Goal: Find specific page/section: Find specific page/section

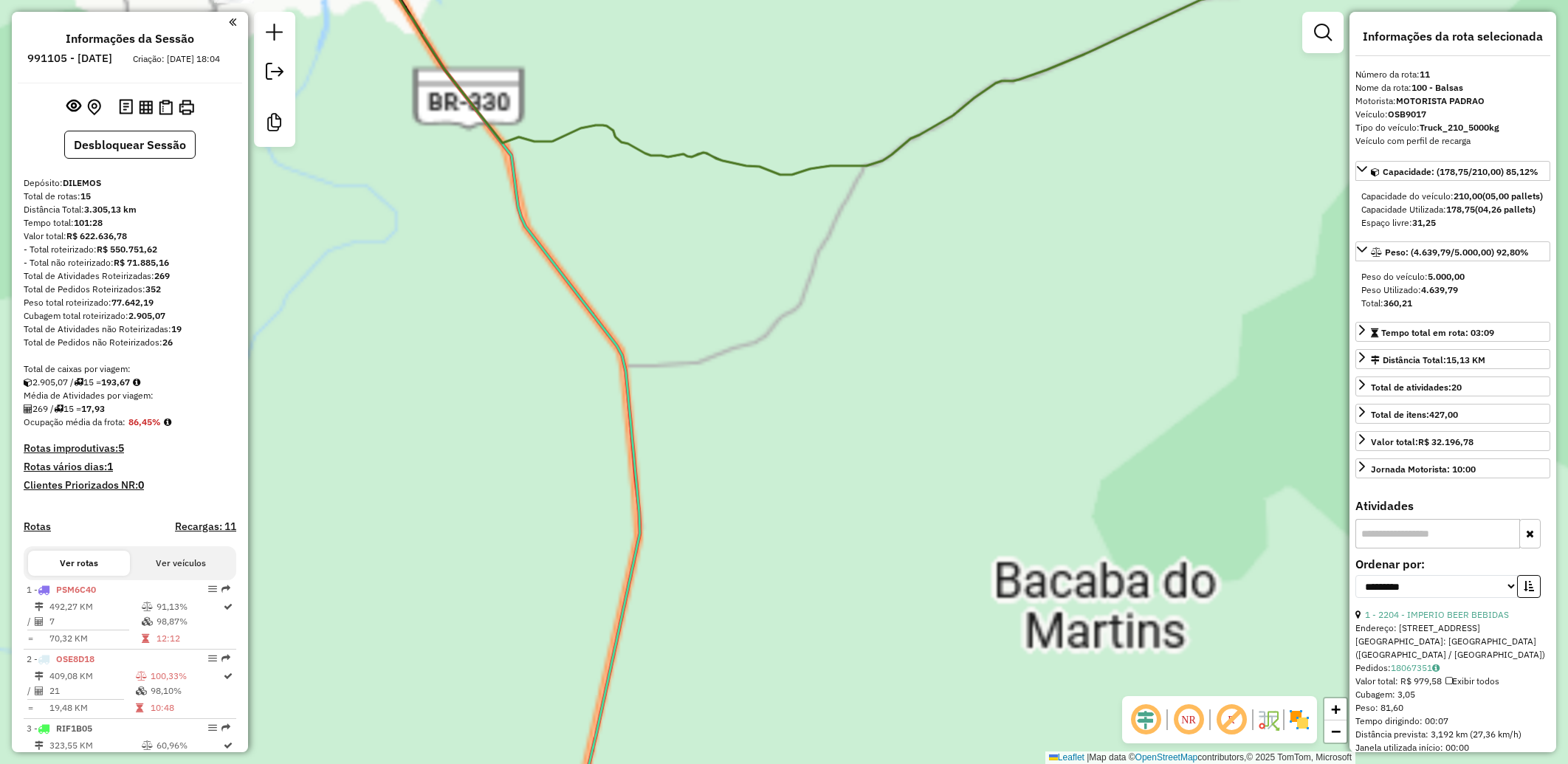
select select "**********"
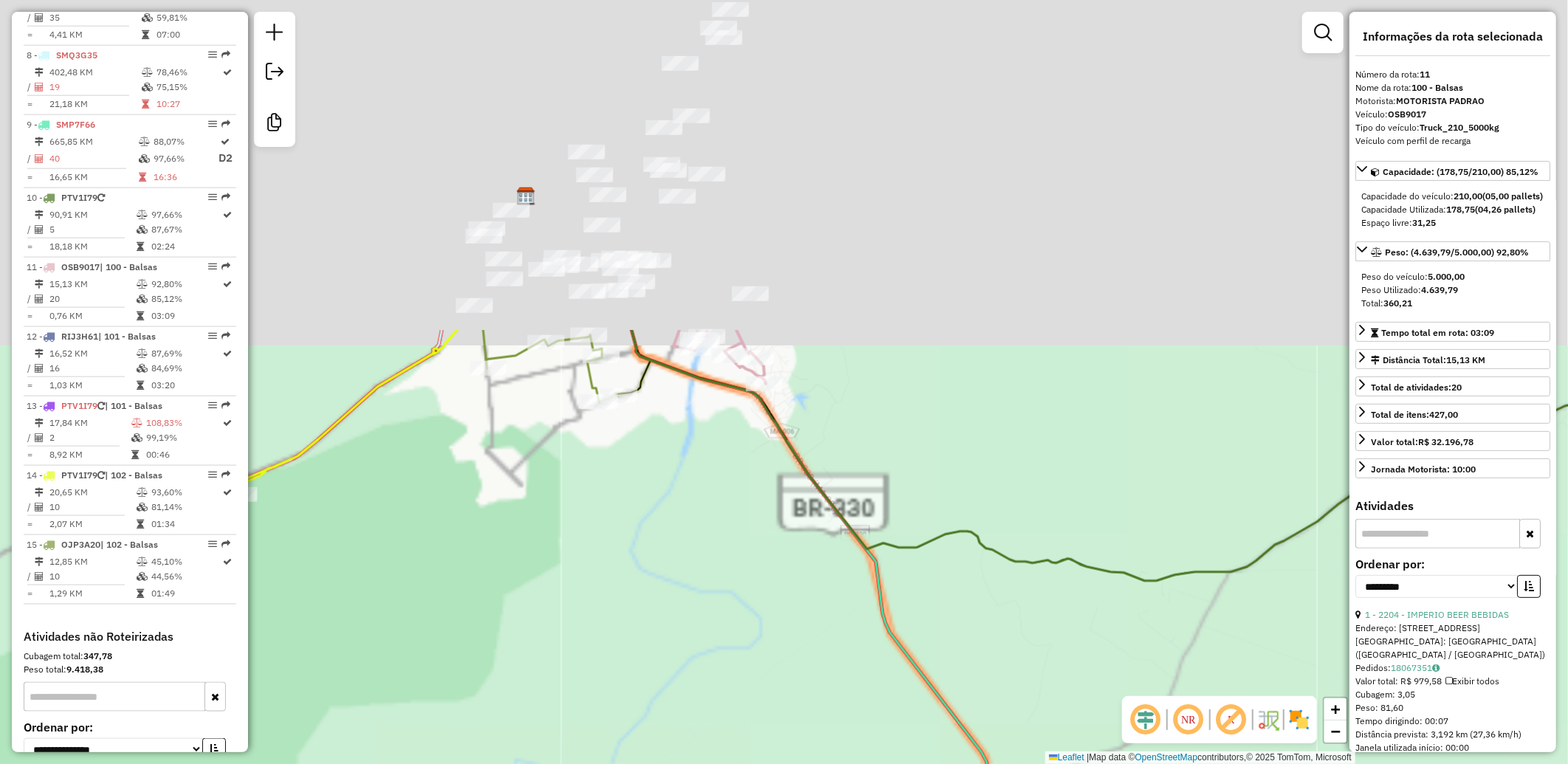
drag, startPoint x: 898, startPoint y: 159, endPoint x: 1266, endPoint y: 629, distance: 596.9
click at [1275, 640] on div "Janela de atendimento Grade de atendimento Capacidade Transportadoras Veículos …" at bounding box center [784, 382] width 1568 height 764
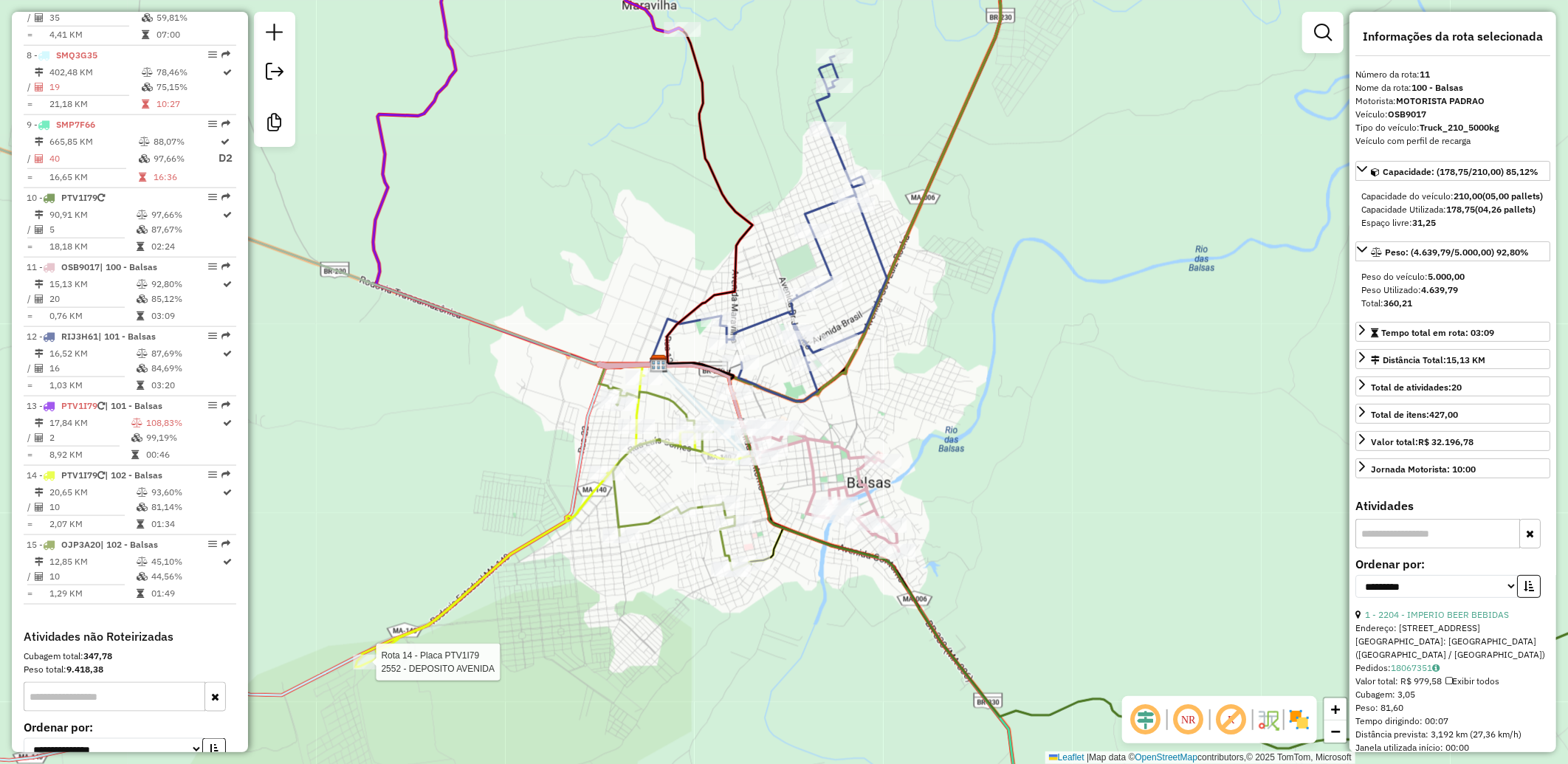
scroll to position [1141, 0]
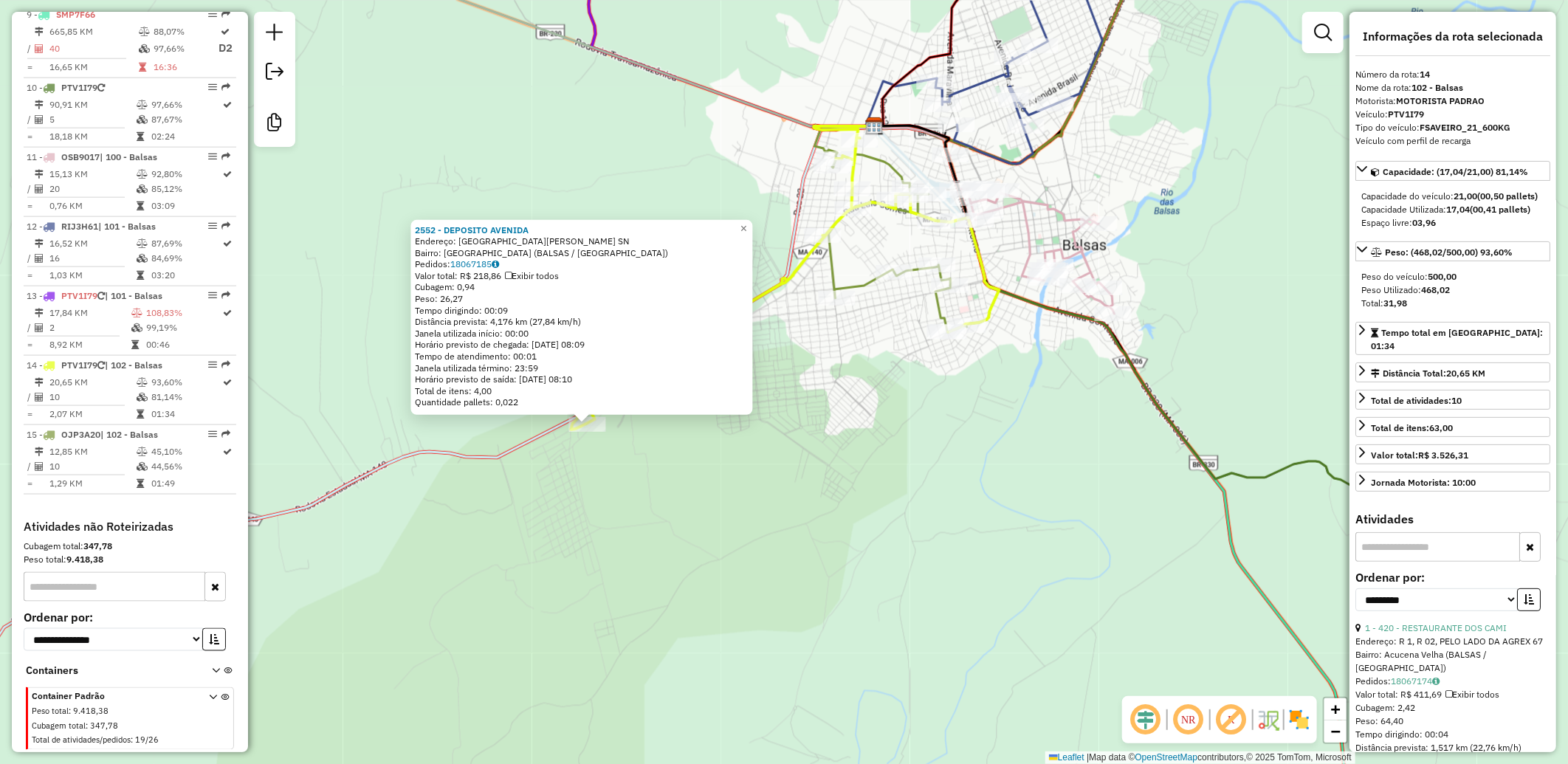
drag, startPoint x: 978, startPoint y: 440, endPoint x: 721, endPoint y: 487, distance: 261.3
click at [722, 487] on div "2552 - DEPOSITO AVENIDA Endereço: [GEOGRAPHIC_DATA][PERSON_NAME] SN Bairro: [GE…" at bounding box center [784, 382] width 1568 height 764
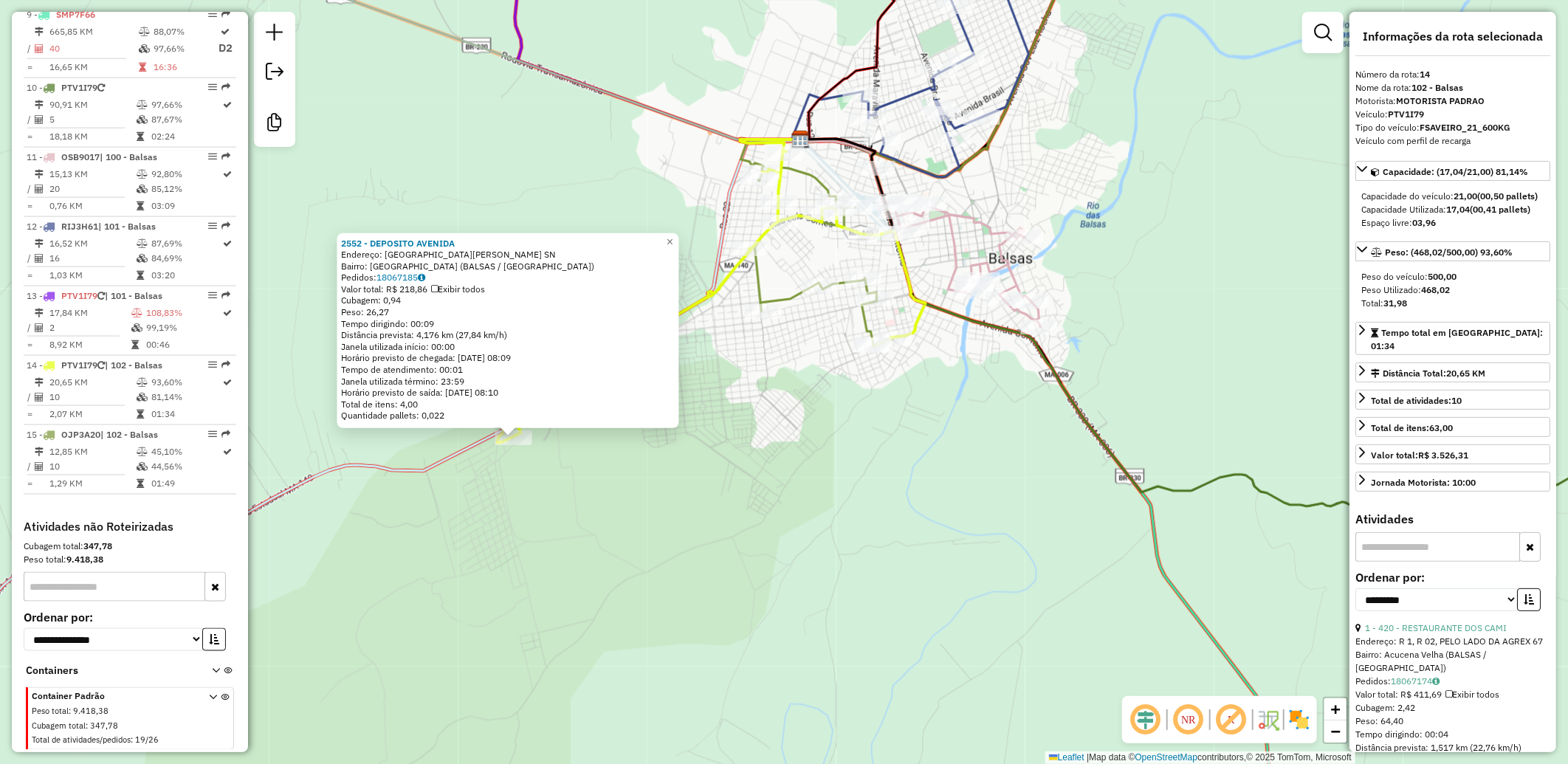
drag, startPoint x: 874, startPoint y: 405, endPoint x: 736, endPoint y: 453, distance: 146.1
click at [738, 453] on div "2552 - DEPOSITO AVENIDA Endereço: [GEOGRAPHIC_DATA][PERSON_NAME] SN Bairro: [GE…" at bounding box center [784, 382] width 1568 height 764
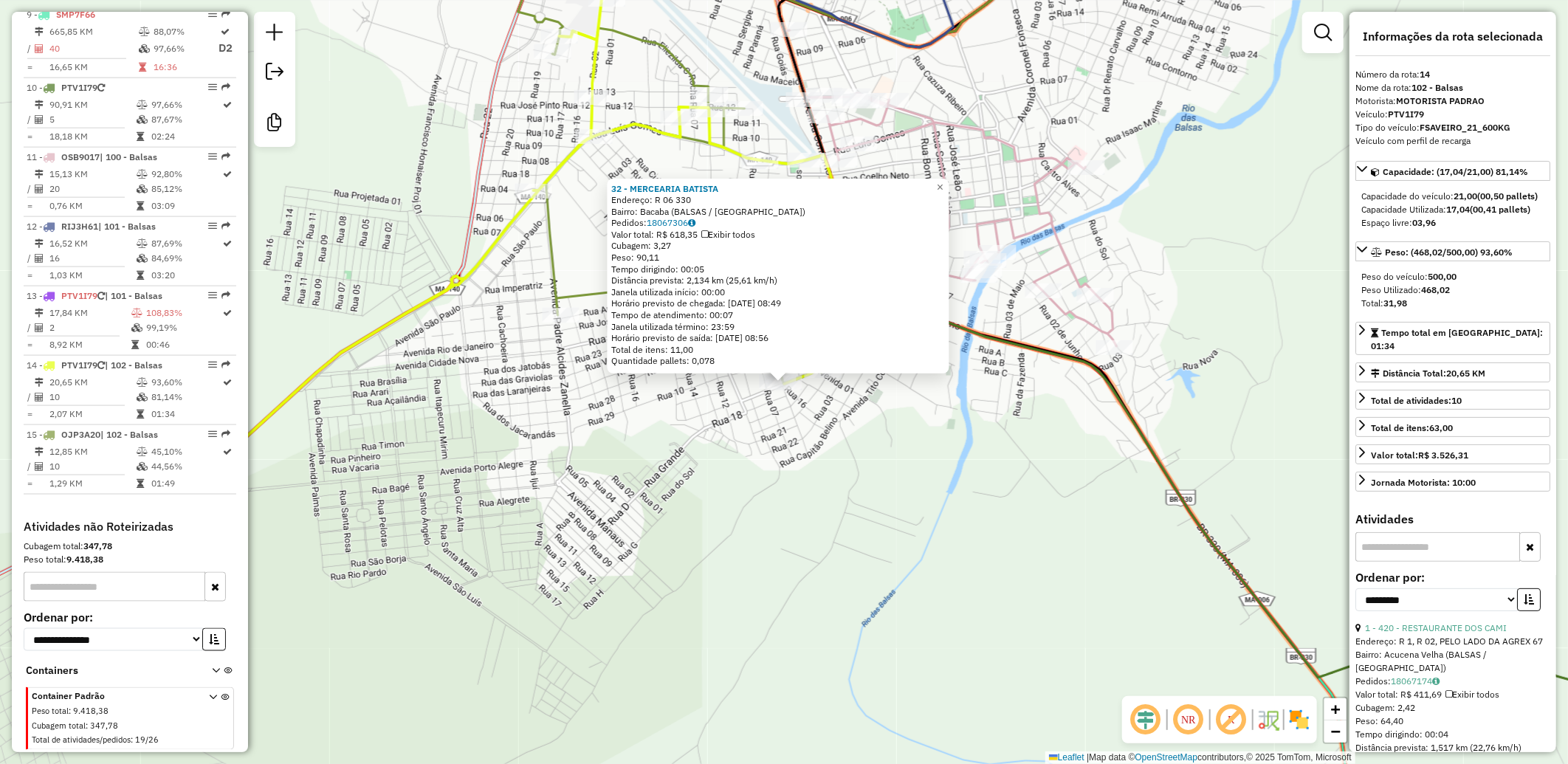
click at [692, 439] on div "32 - MERCEARIA BATISTA Endereço: R 06 330 Bairro: [GEOGRAPHIC_DATA] (BALSAS / […" at bounding box center [784, 382] width 1568 height 764
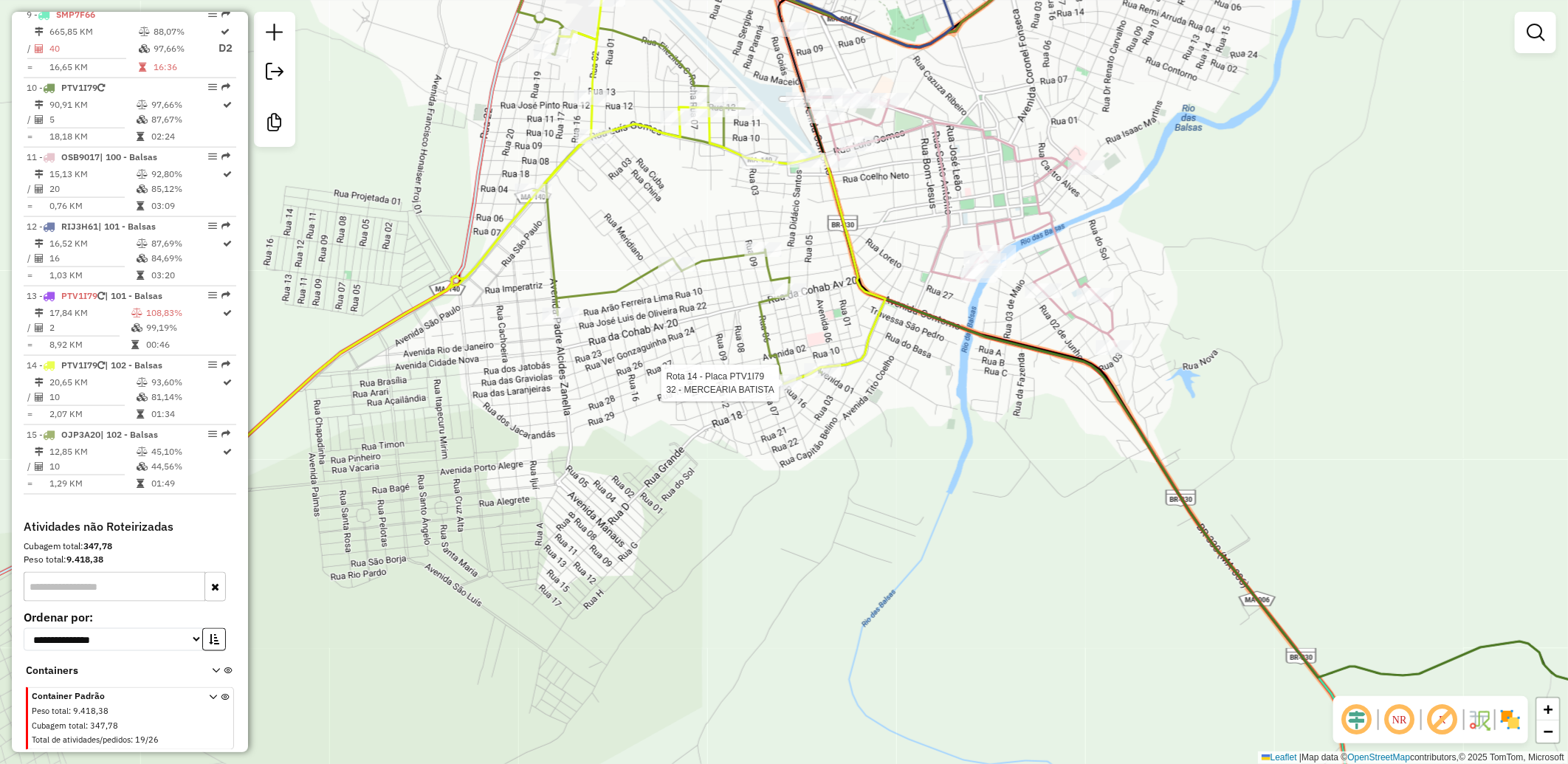
click at [784, 390] on div at bounding box center [784, 382] width 37 height 14
select select "**********"
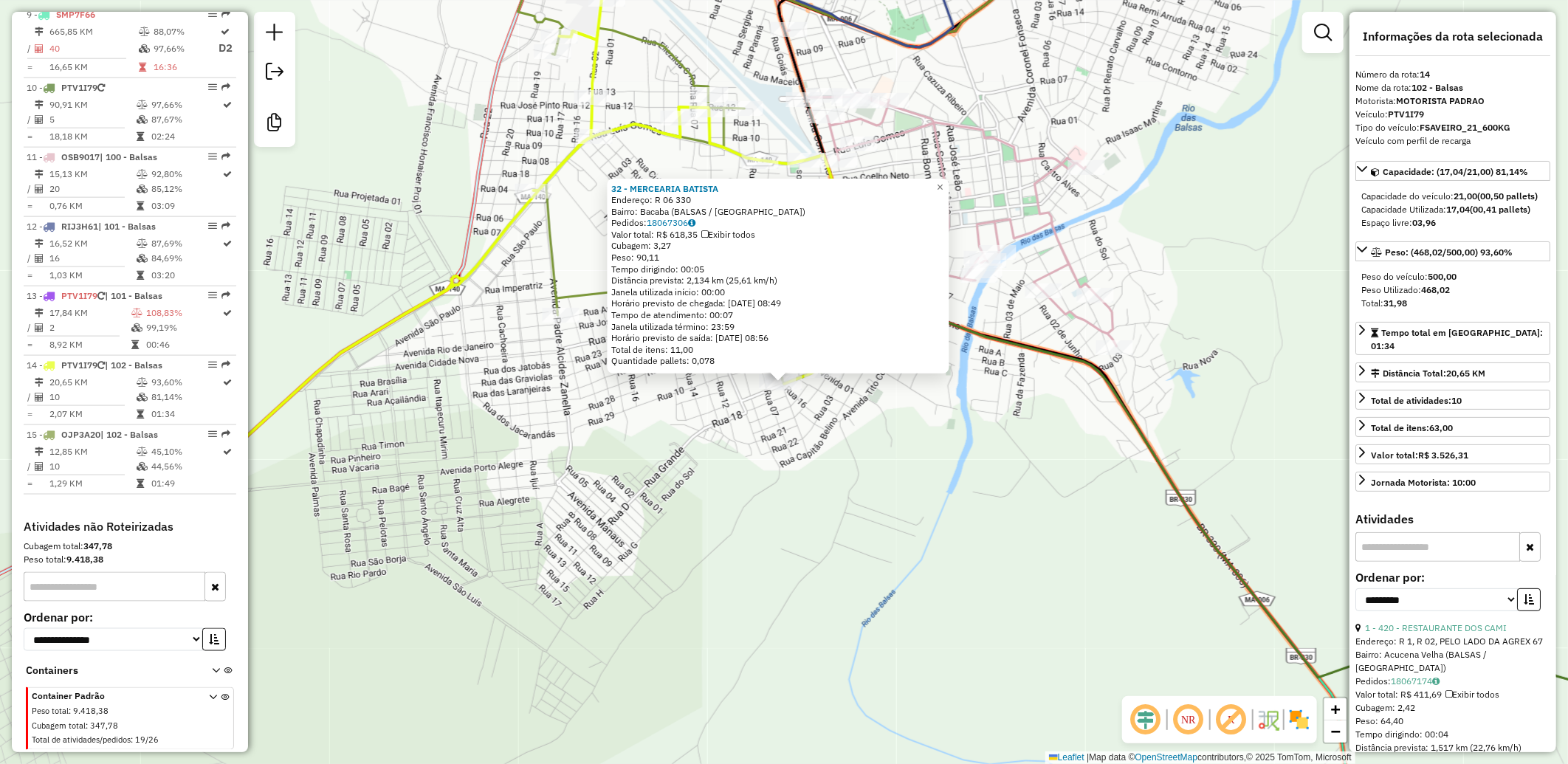
click at [765, 441] on div "32 - MERCEARIA BATISTA Endereço: R 06 330 Bairro: [GEOGRAPHIC_DATA] (BALSAS / […" at bounding box center [784, 382] width 1568 height 764
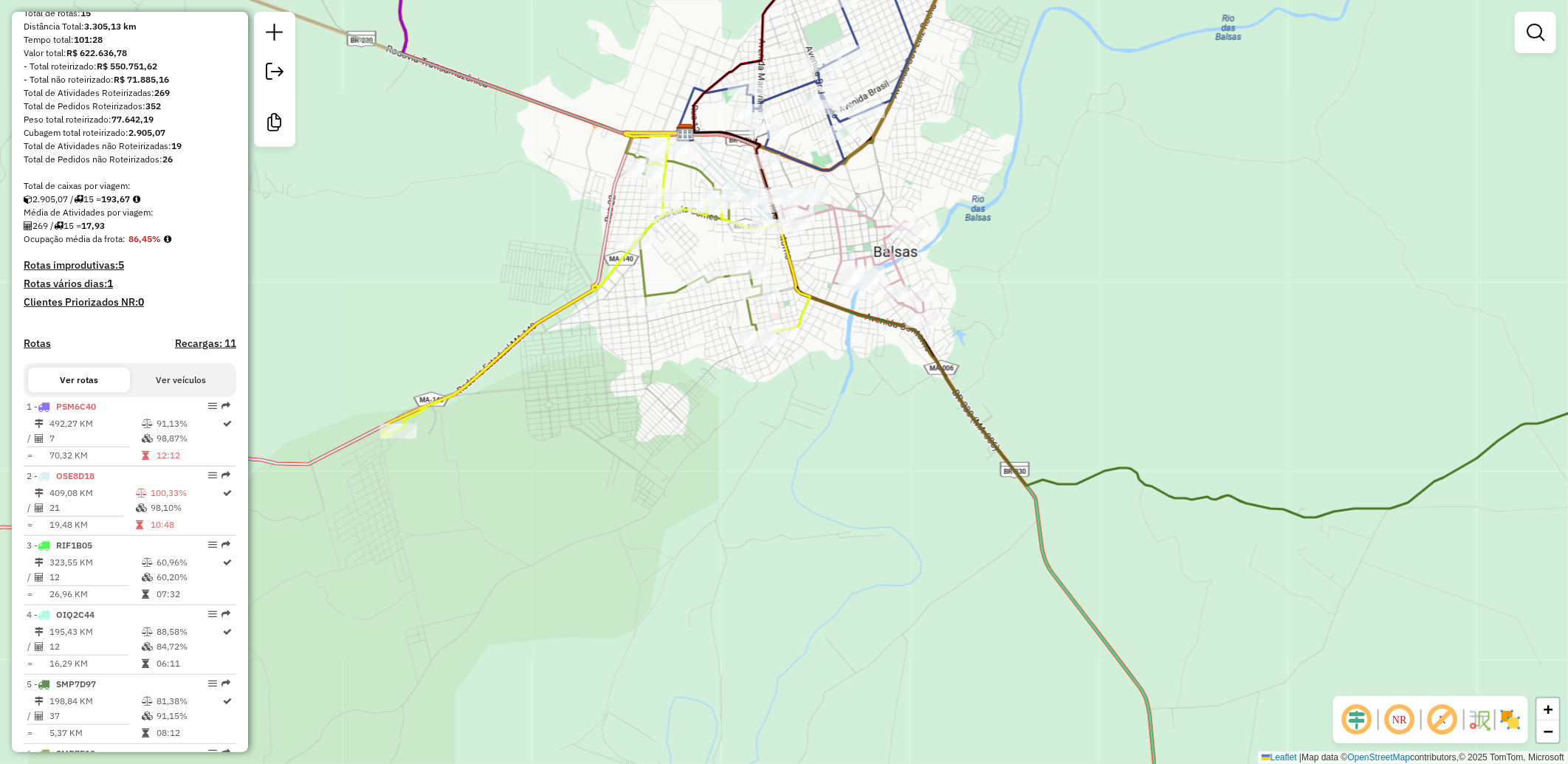
scroll to position [158, 0]
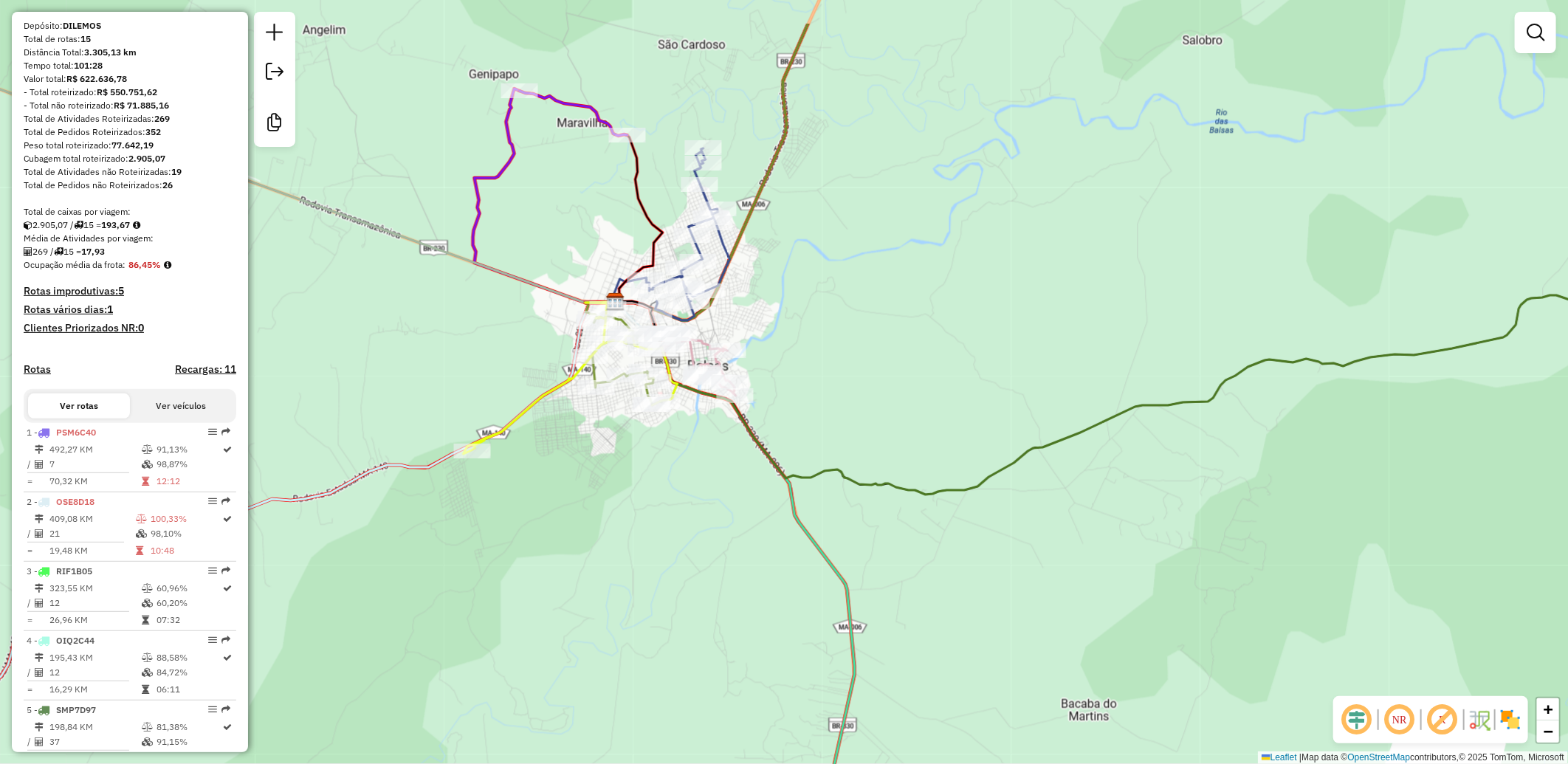
drag, startPoint x: 876, startPoint y: 265, endPoint x: 818, endPoint y: 370, distance: 120.0
click at [820, 369] on div "Janela de atendimento Grade de atendimento Capacidade Transportadoras Veículos …" at bounding box center [784, 382] width 1568 height 764
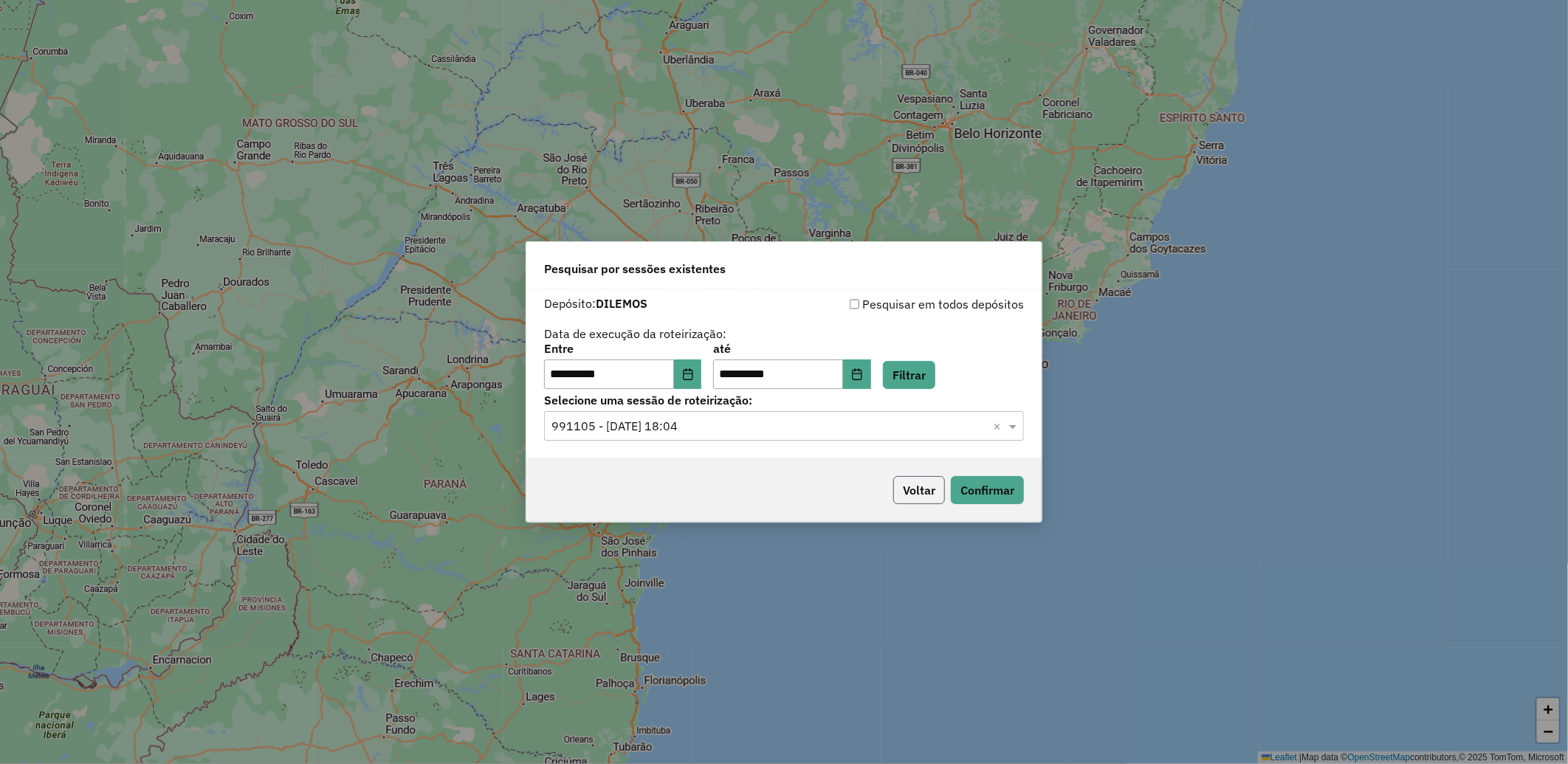
click at [932, 487] on button "Voltar" at bounding box center [919, 489] width 52 height 28
